Goal: Transaction & Acquisition: Subscribe to service/newsletter

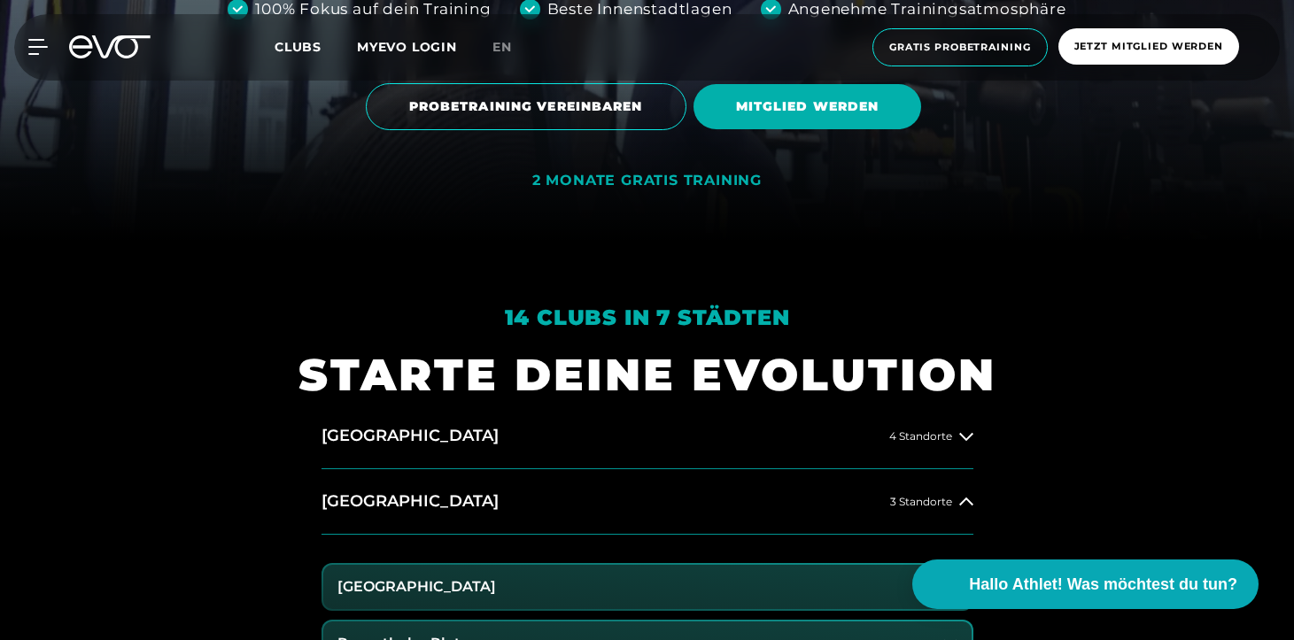
scroll to position [334, 0]
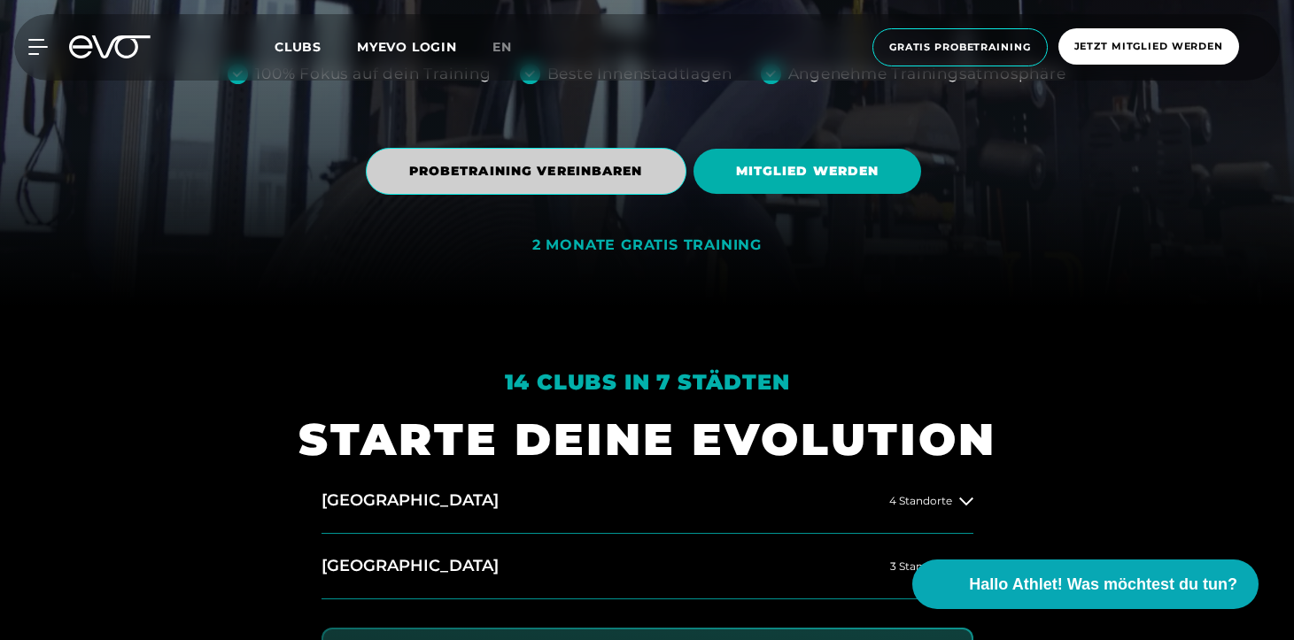
click at [430, 176] on span "PROBETRAINING VEREINBAREN" at bounding box center [526, 171] width 234 height 19
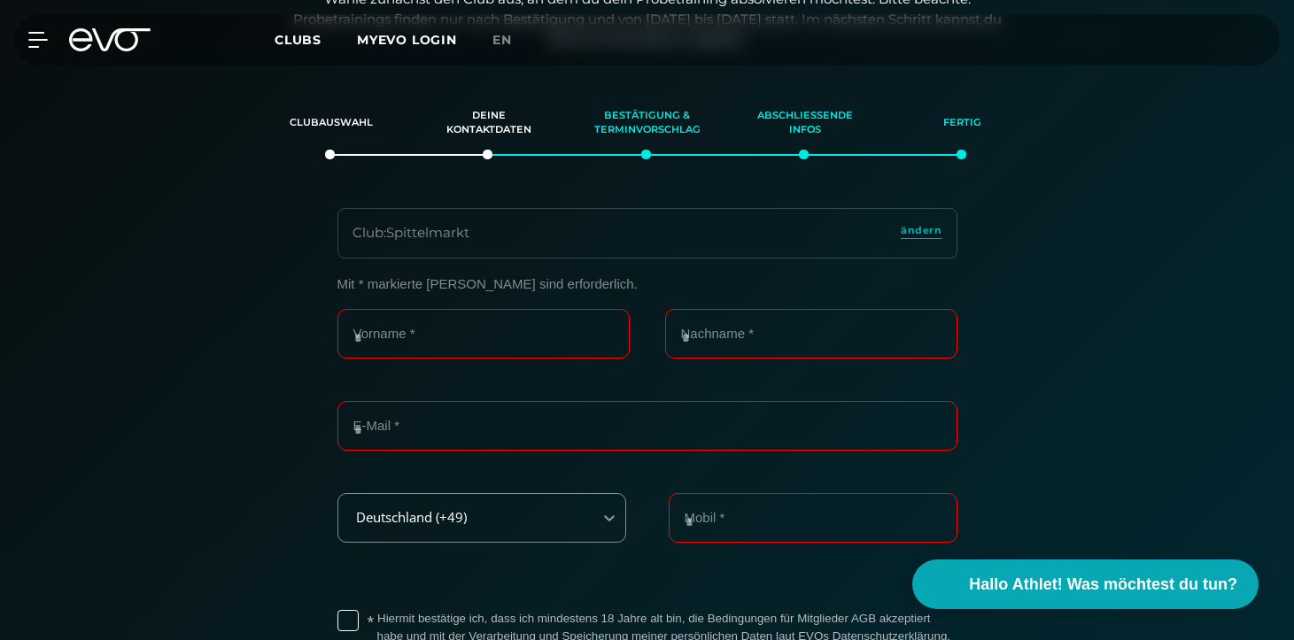
scroll to position [305, 0]
click at [918, 220] on span "ändern" at bounding box center [921, 227] width 41 height 15
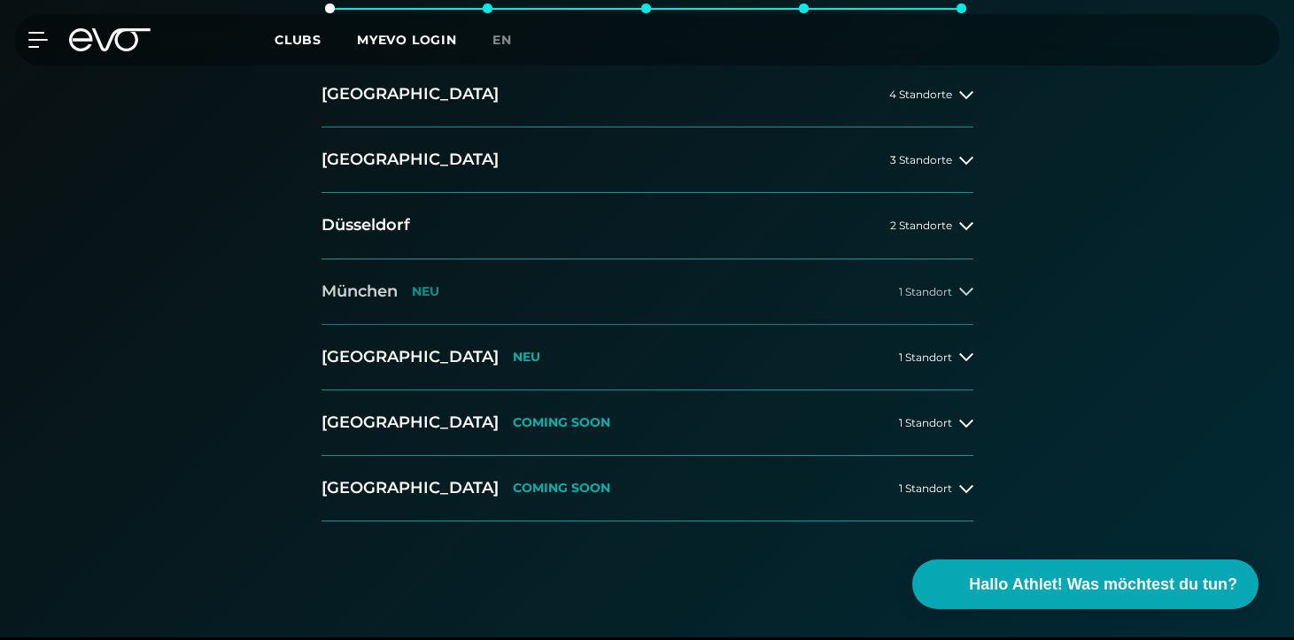
scroll to position [448, 0]
click at [638, 236] on button "[GEOGRAPHIC_DATA] 2 Standorte" at bounding box center [647, 227] width 652 height 66
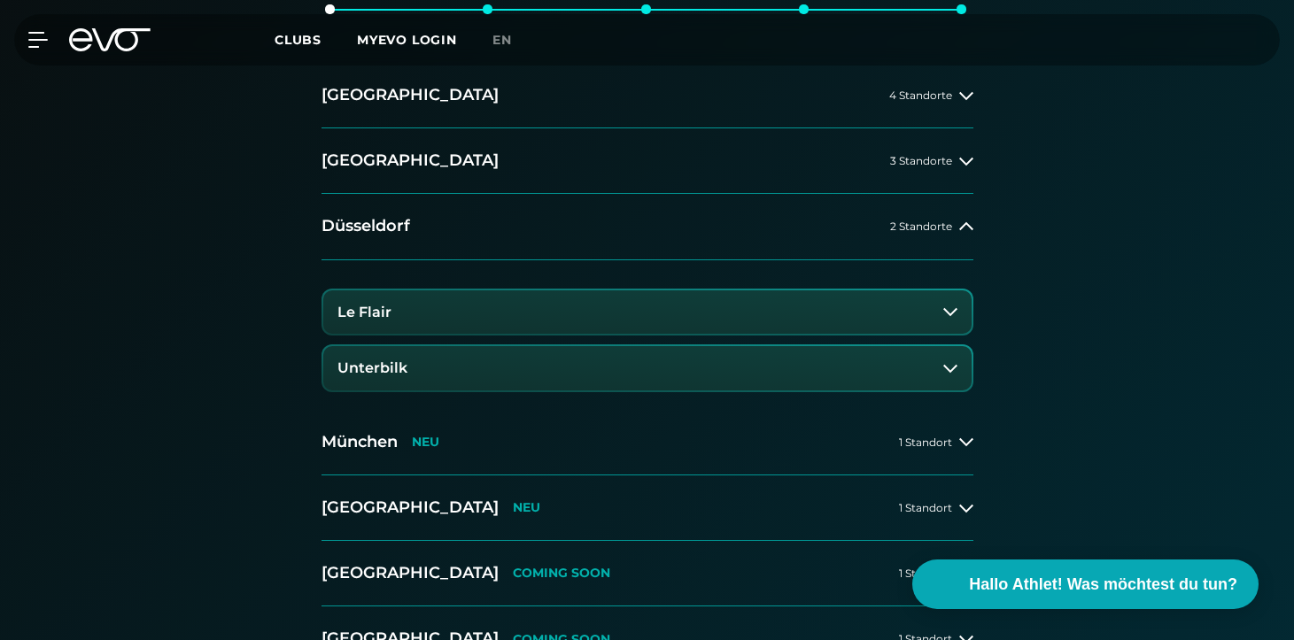
click at [574, 309] on button "Le Flair" at bounding box center [647, 312] width 648 height 44
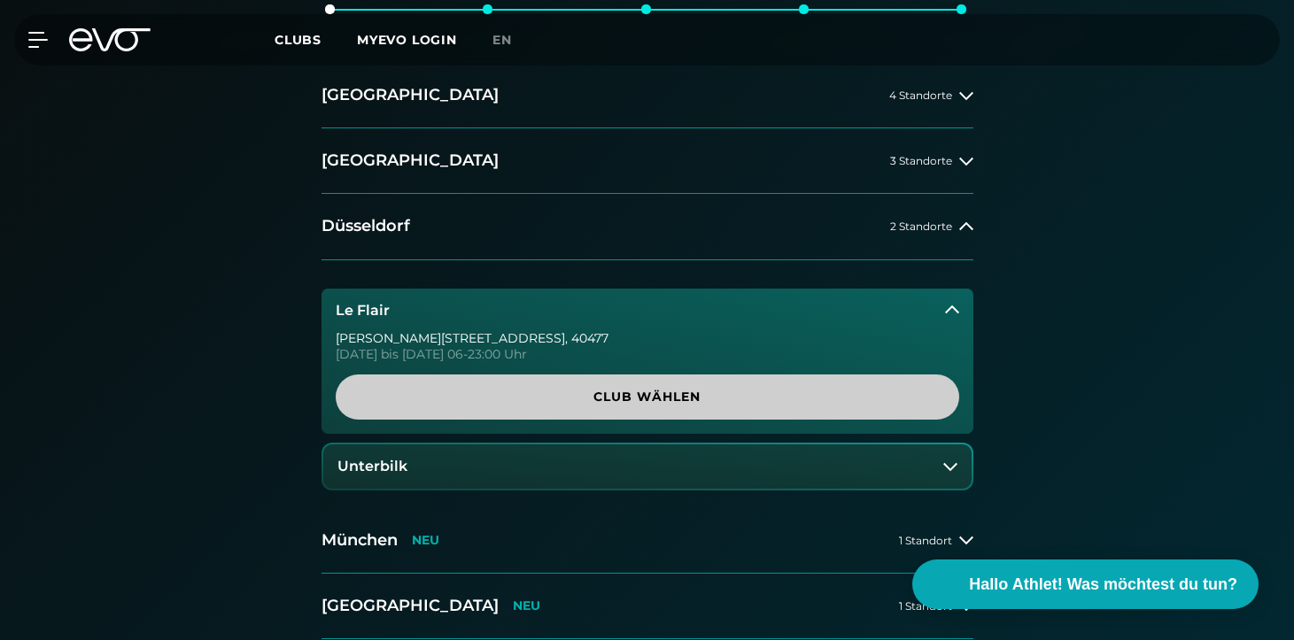
click at [597, 383] on span "Club wählen" at bounding box center [647, 397] width 623 height 45
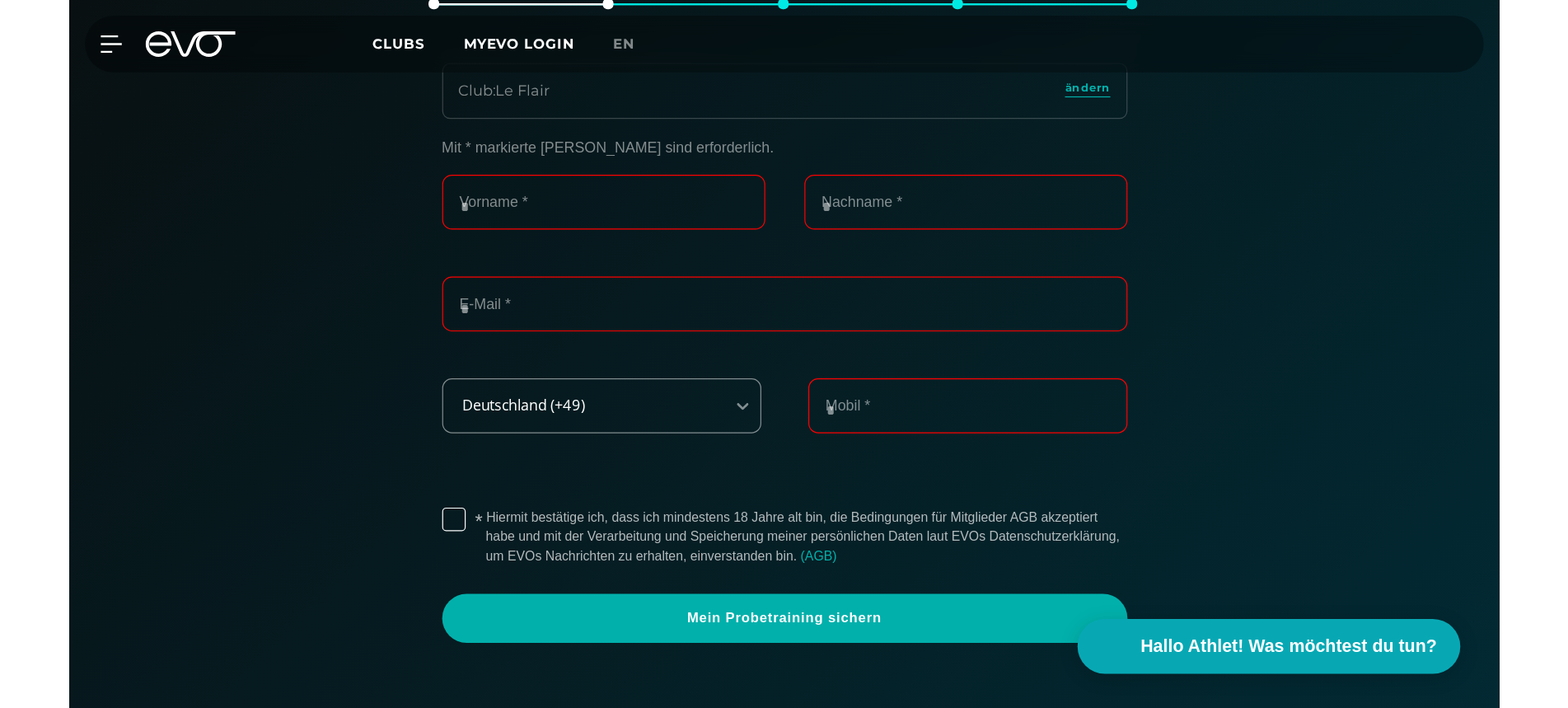
scroll to position [423, 0]
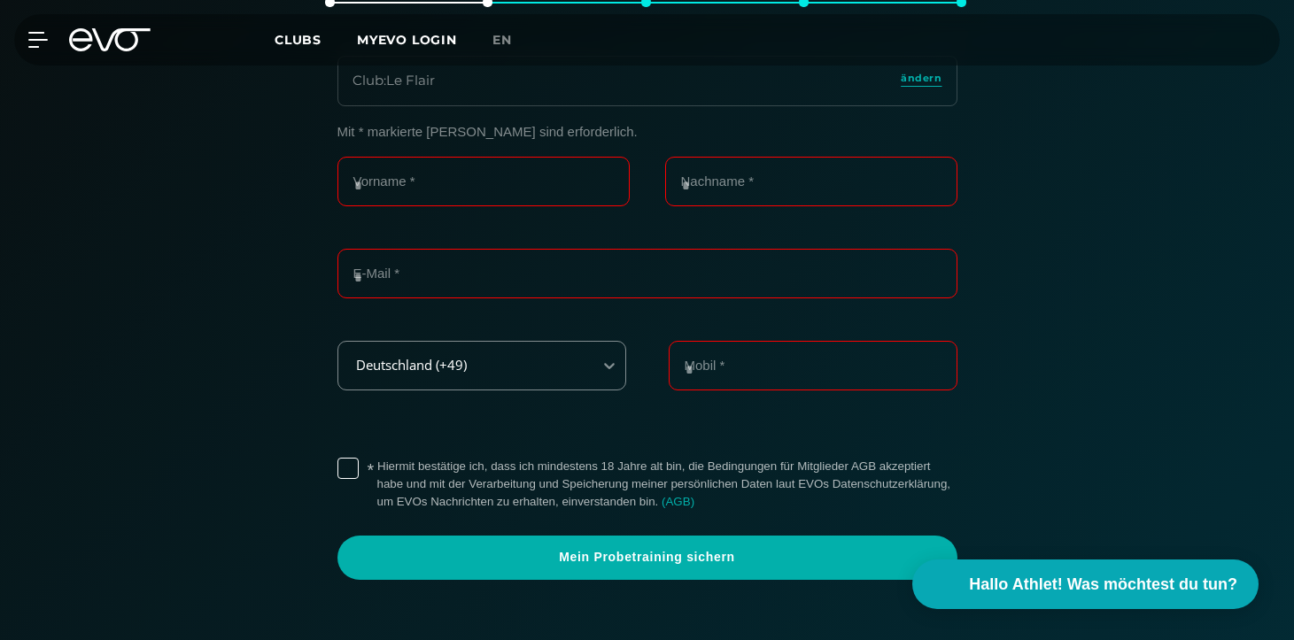
click at [97, 53] on div "MyEVO Login Über EVO Mitgliedschaften Probetraining TAGESPASS EVO Studios [GEOG…" at bounding box center [647, 39] width 1287 height 51
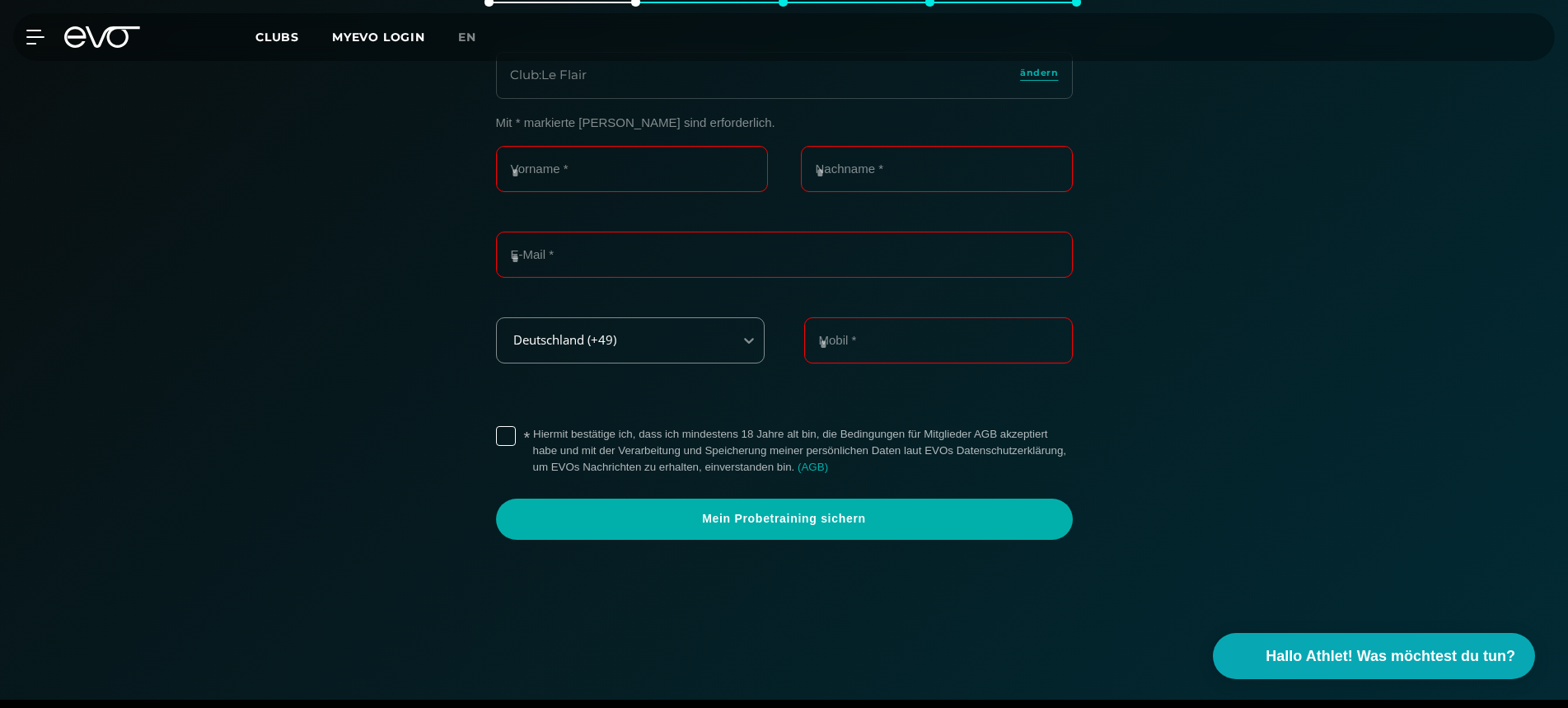
click at [113, 33] on icon at bounding box center [101, 36] width 75 height 21
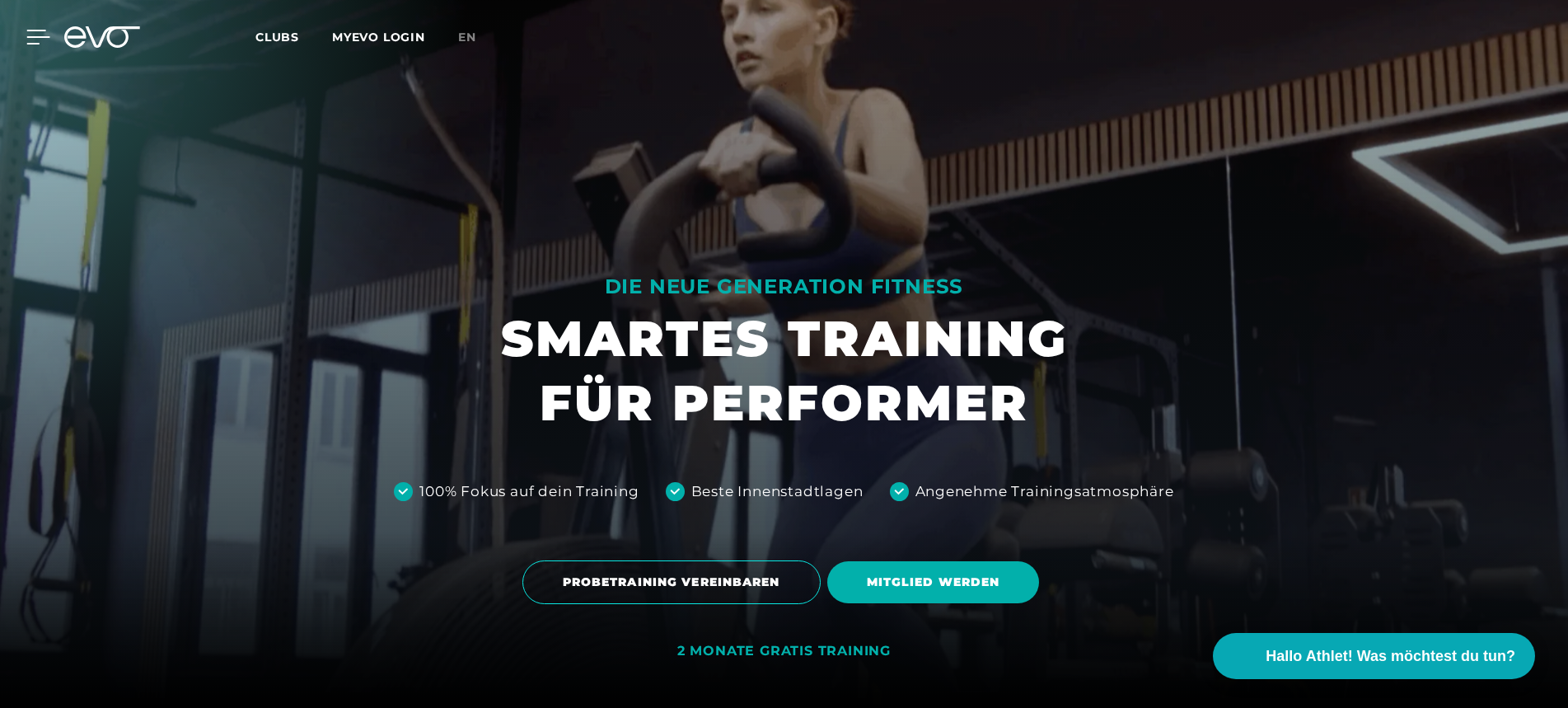
click at [36, 36] on icon at bounding box center [38, 37] width 23 height 13
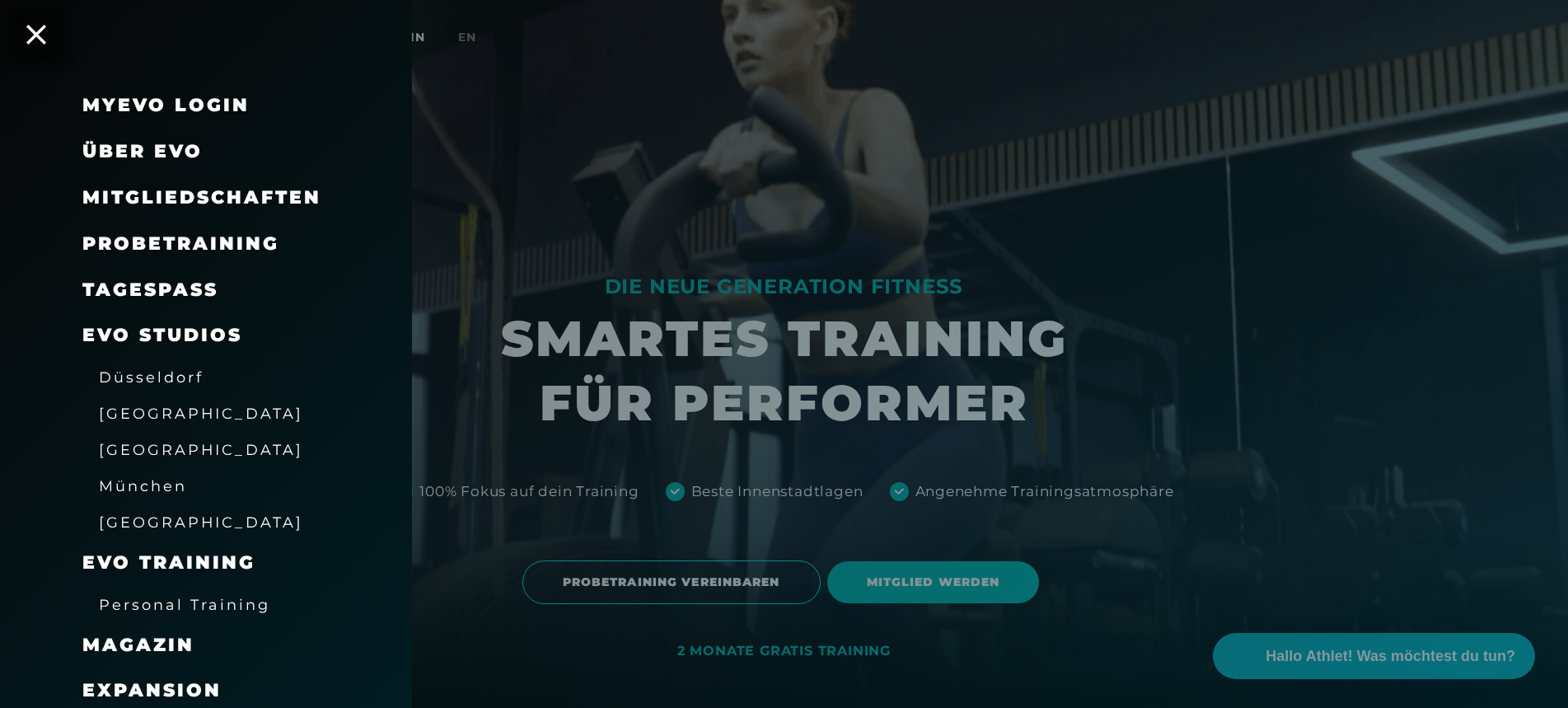
click at [101, 205] on span "Mitgliedschaften" at bounding box center [202, 197] width 239 height 22
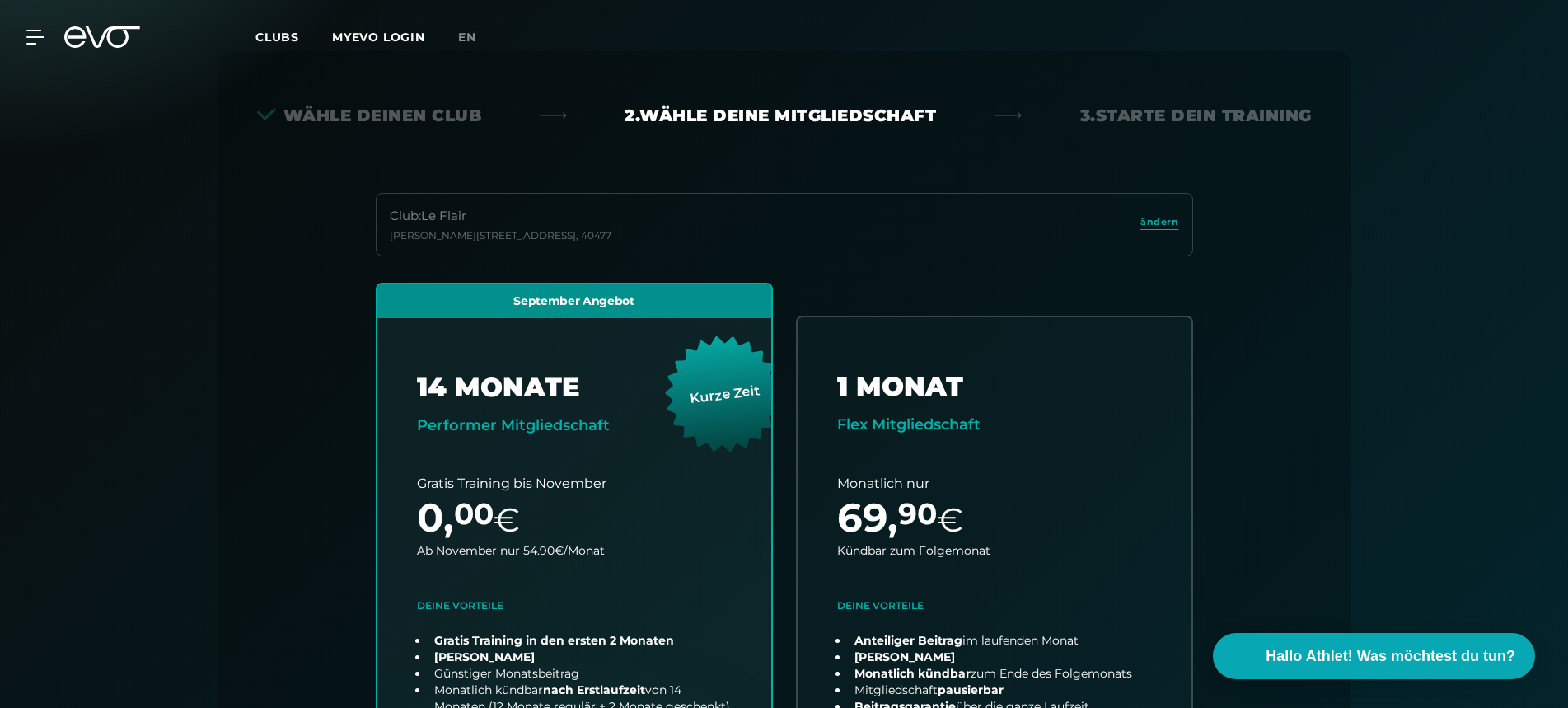
scroll to position [364, 0]
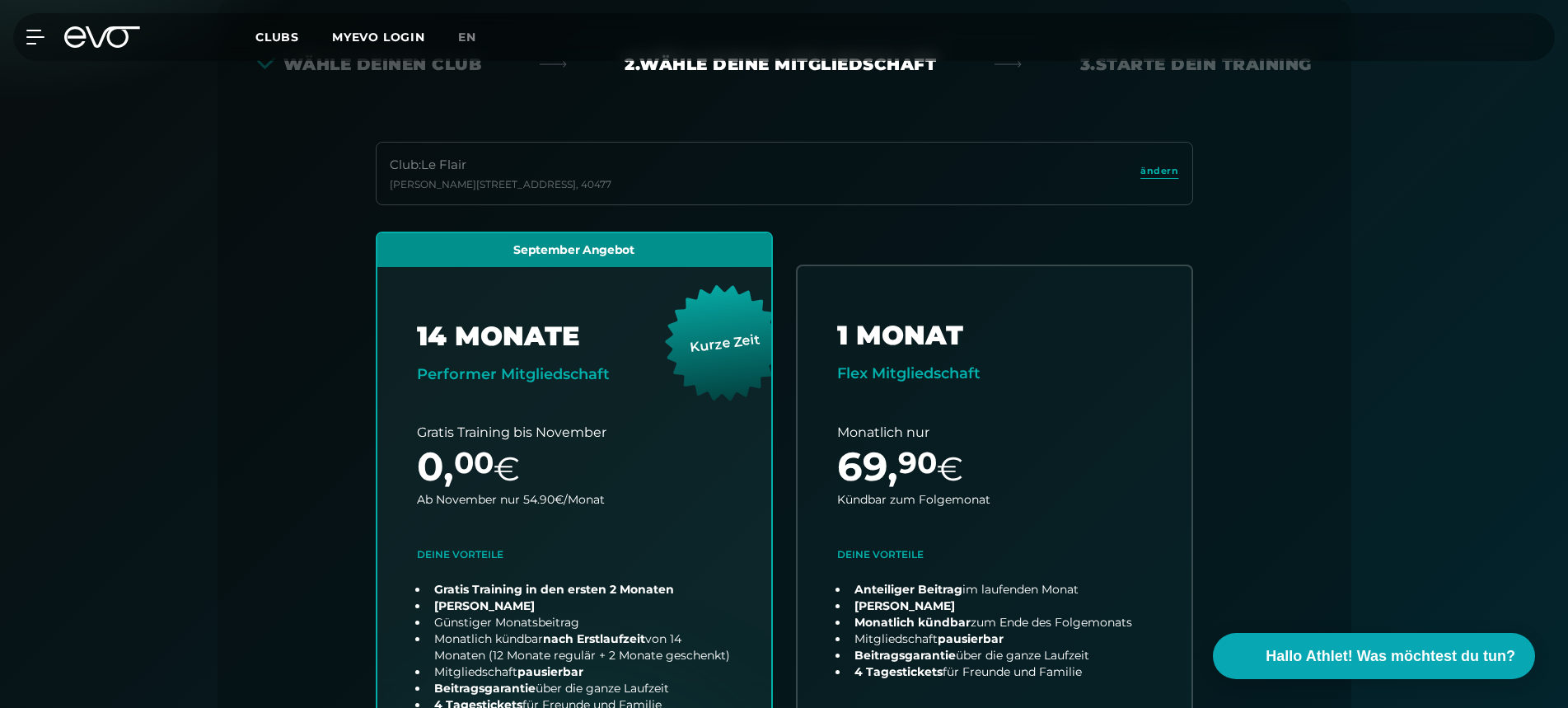
click at [1152, 177] on link "ändern" at bounding box center [1159, 173] width 38 height 19
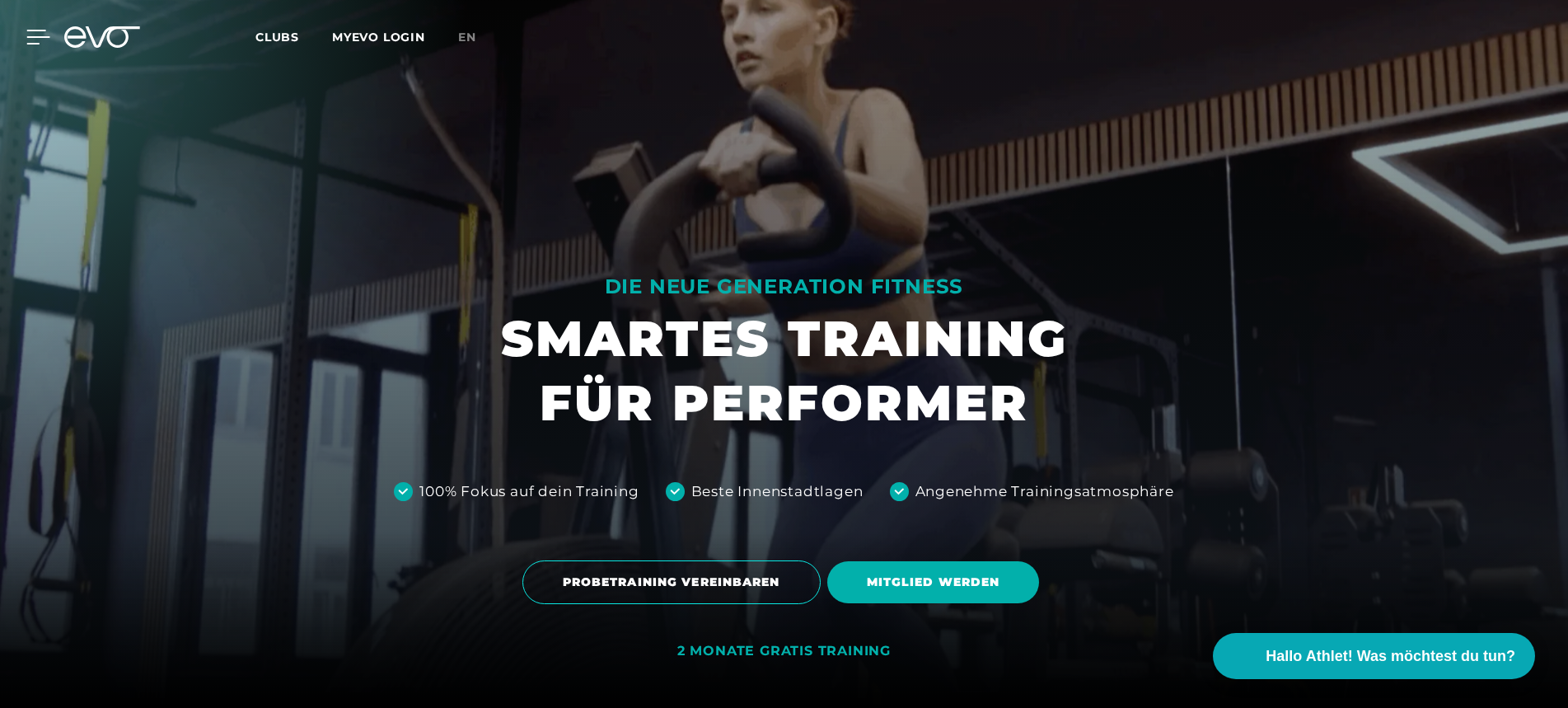
click at [35, 36] on icon at bounding box center [38, 37] width 23 height 13
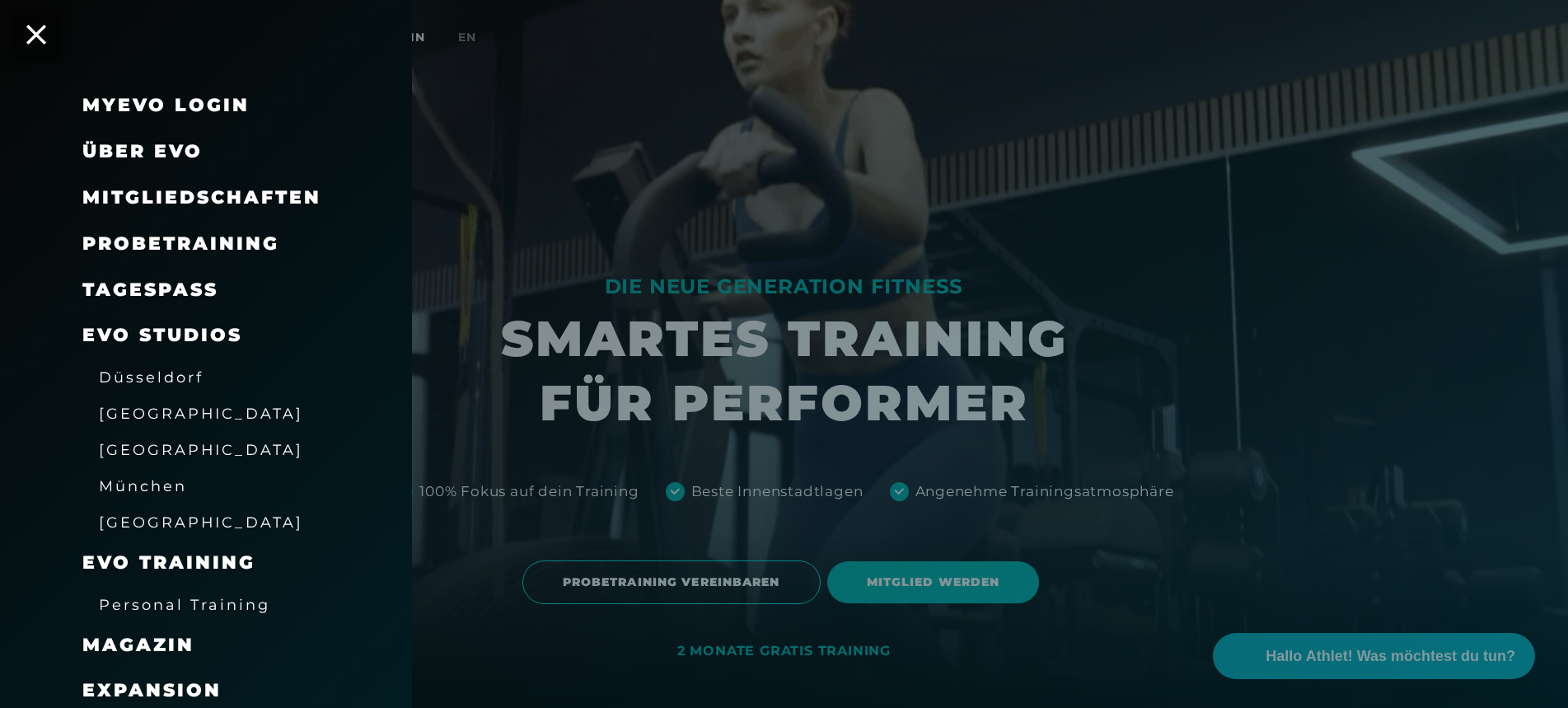
click at [155, 206] on span "Mitgliedschaften" at bounding box center [202, 197] width 239 height 22
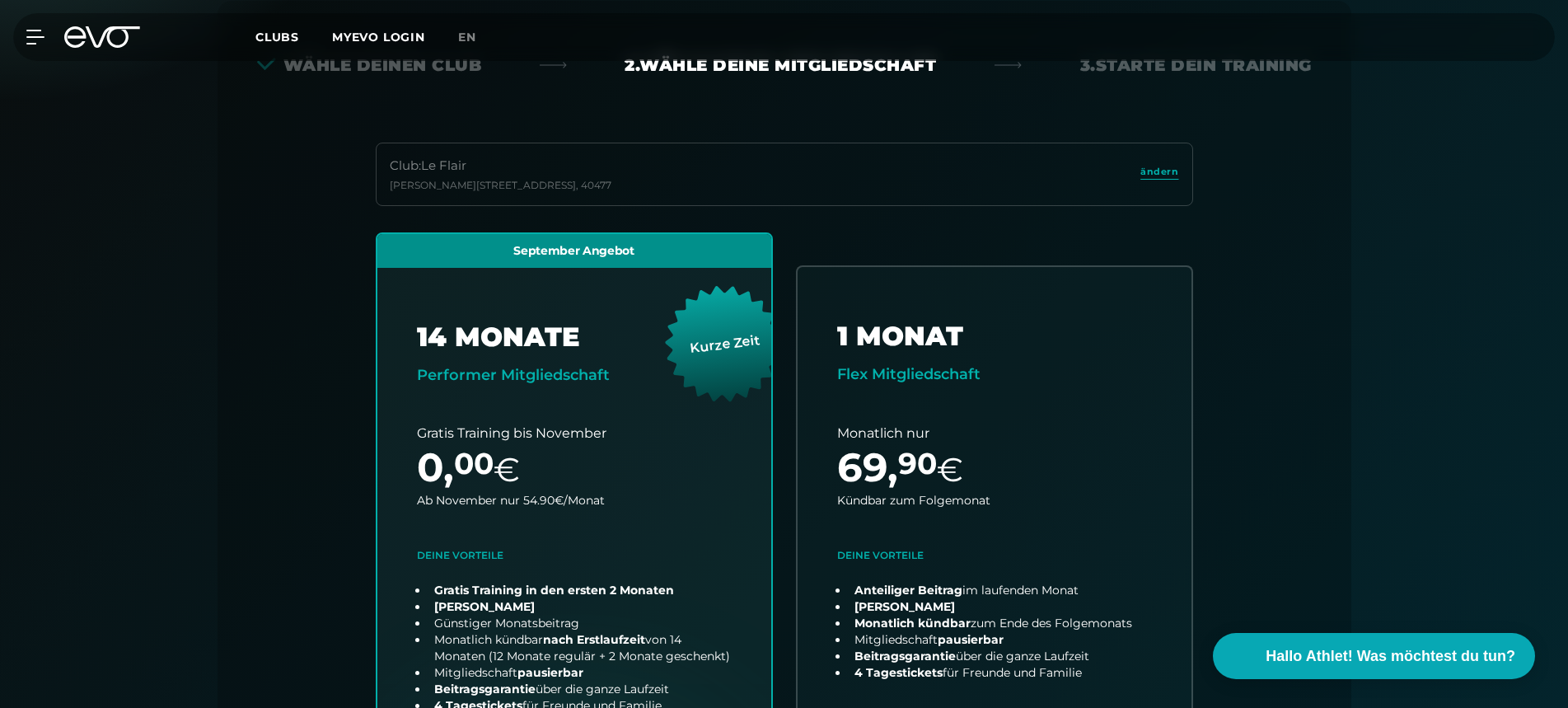
scroll to position [364, 0]
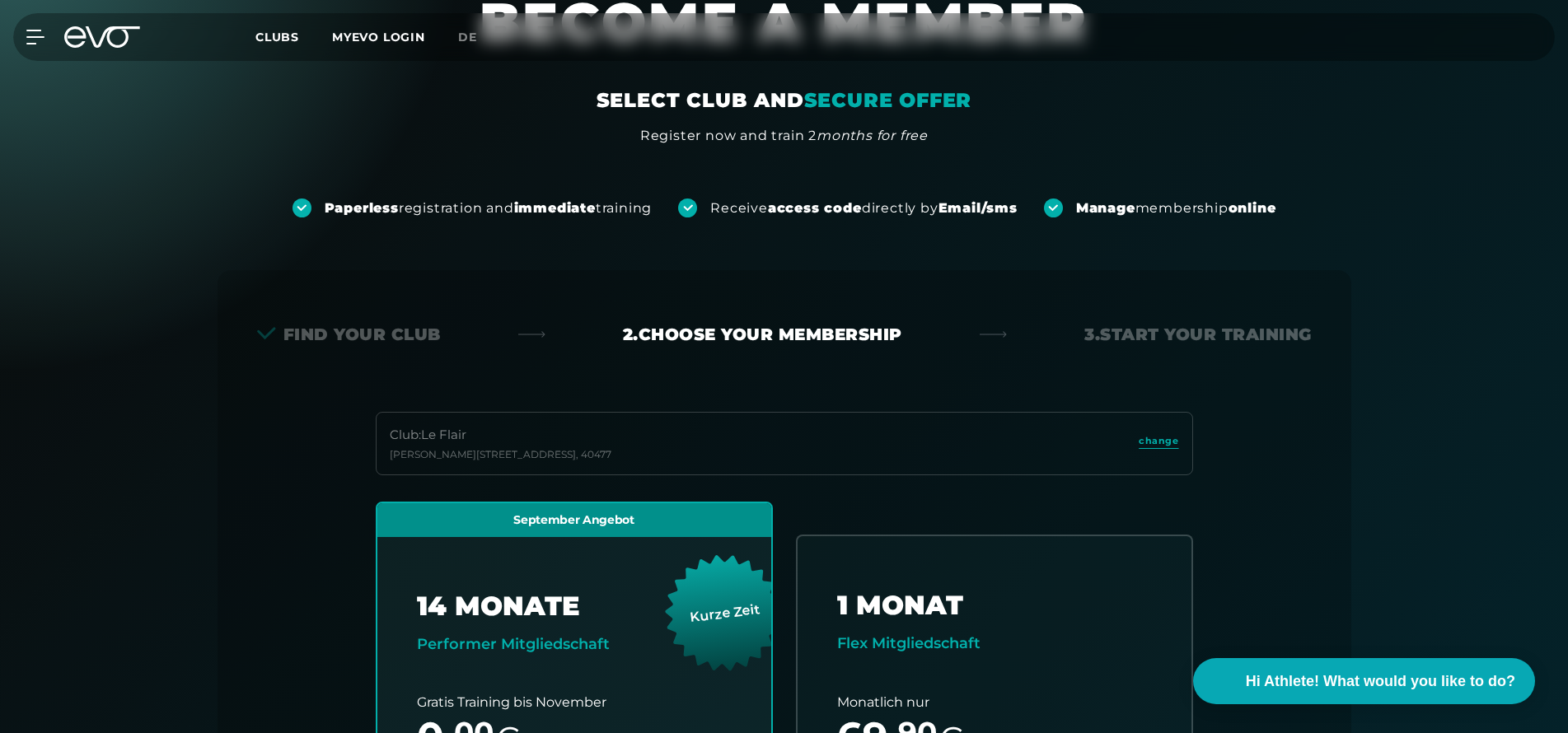
scroll to position [71, 0]
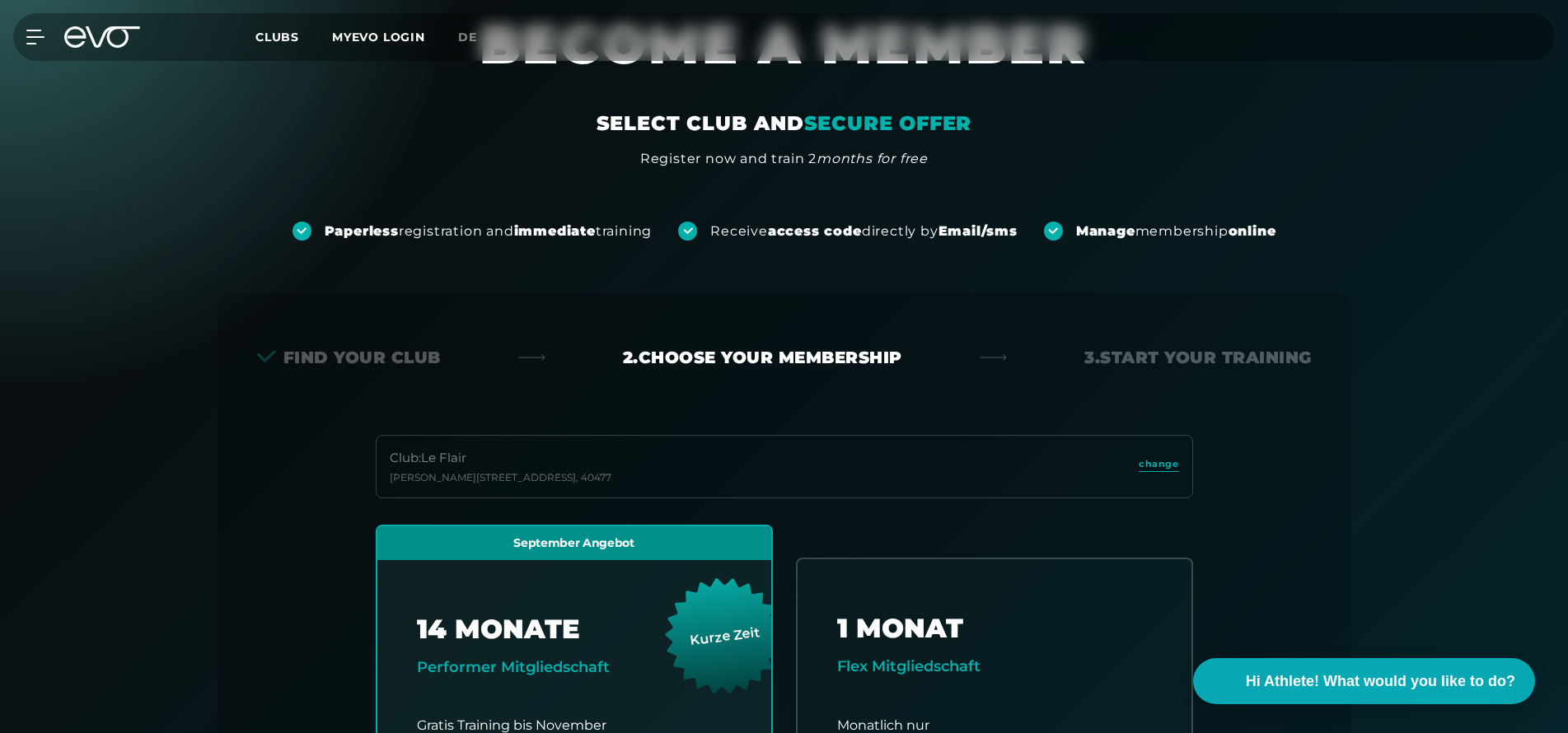
click at [409, 364] on div "Find your club" at bounding box center [348, 357] width 183 height 23
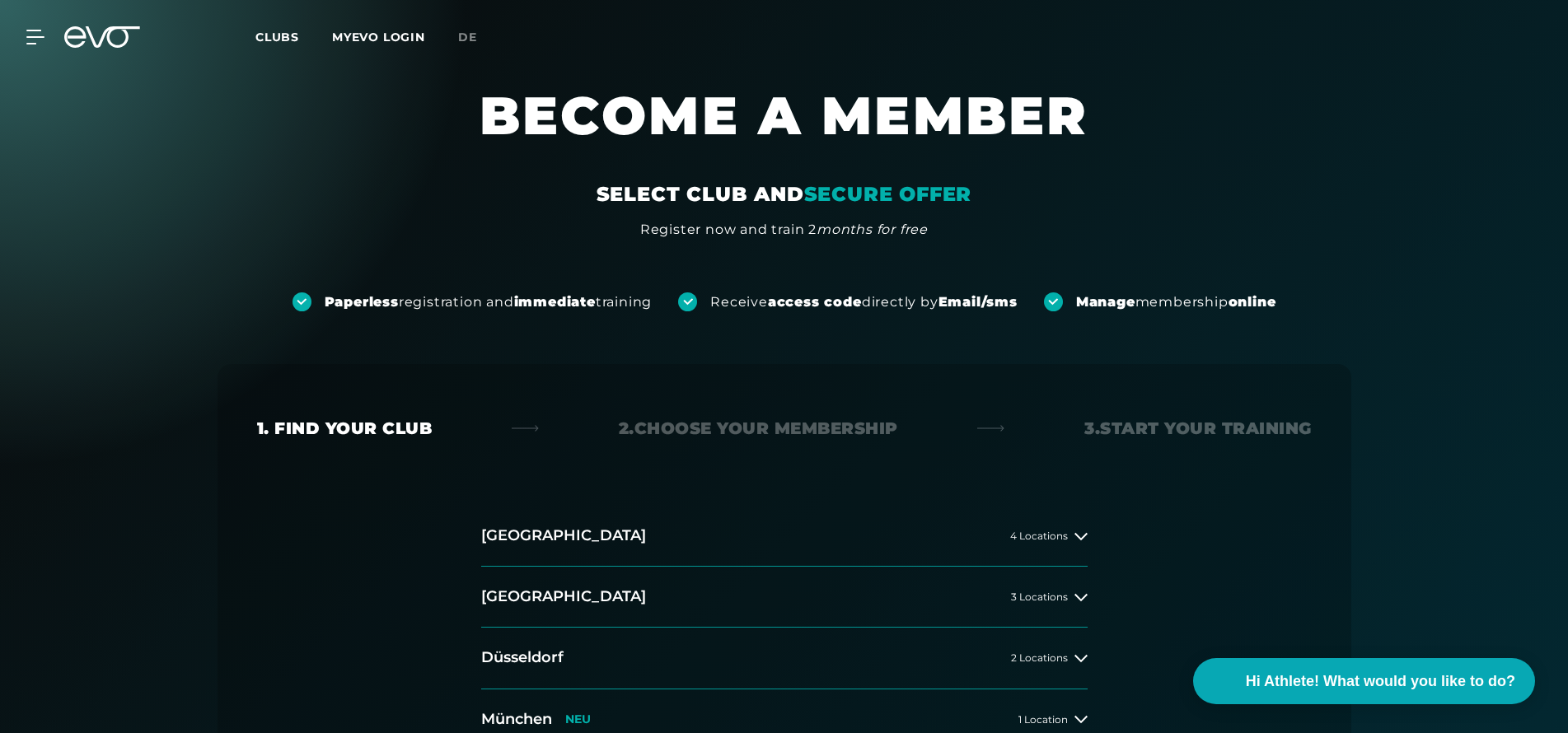
scroll to position [0, 0]
